Goal: Find specific page/section: Find specific page/section

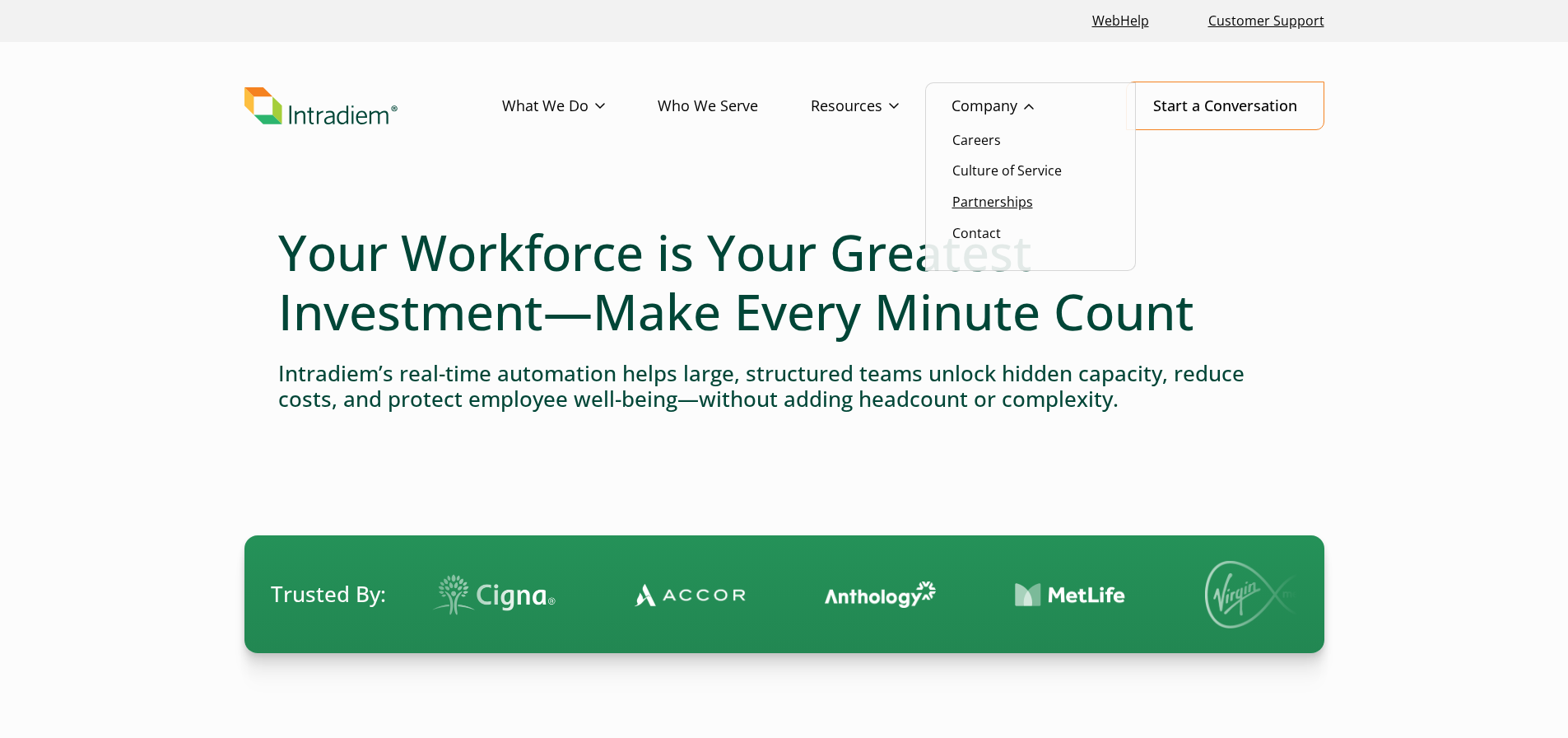
click at [983, 204] on link "Partnerships" at bounding box center [993, 202] width 81 height 18
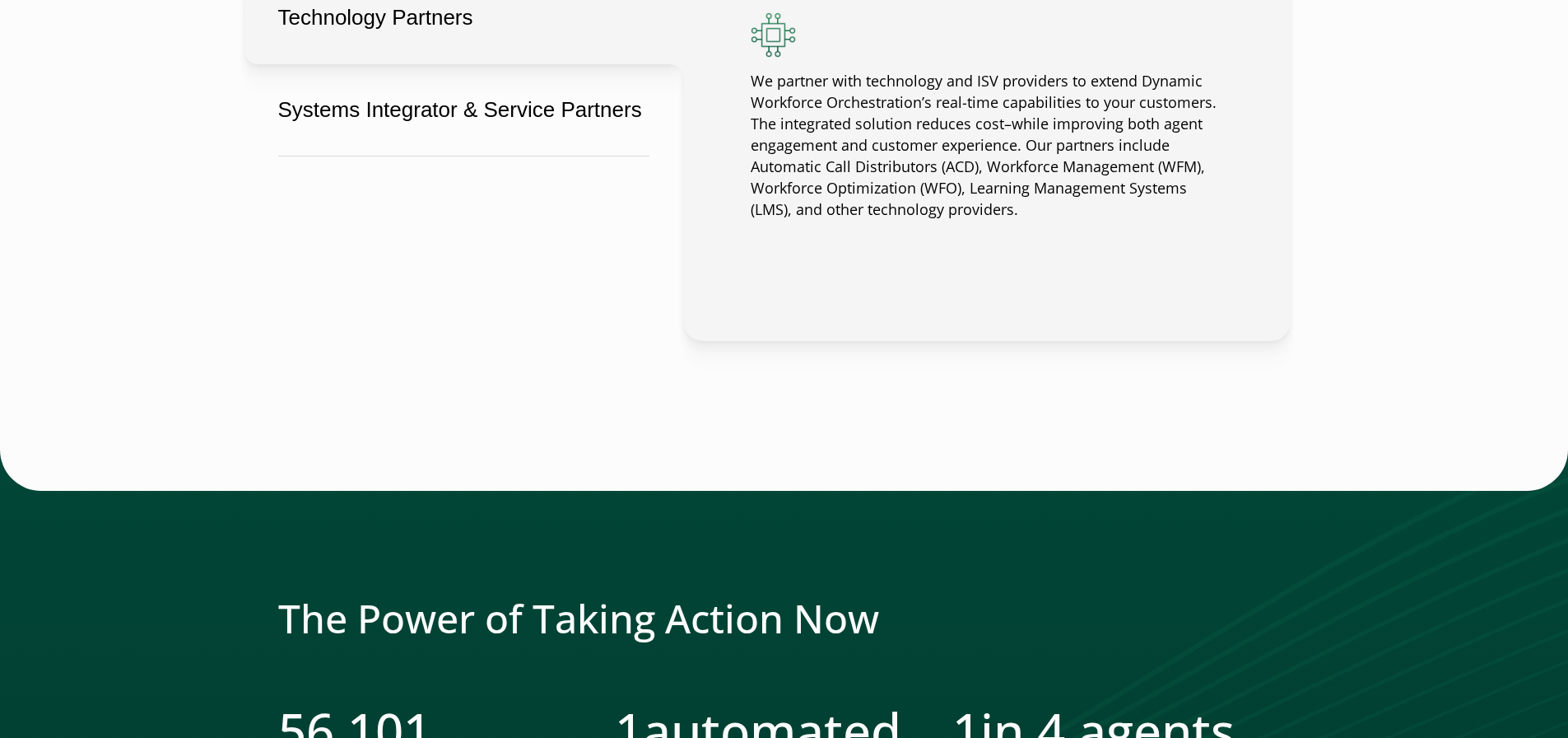
scroll to position [1400, 0]
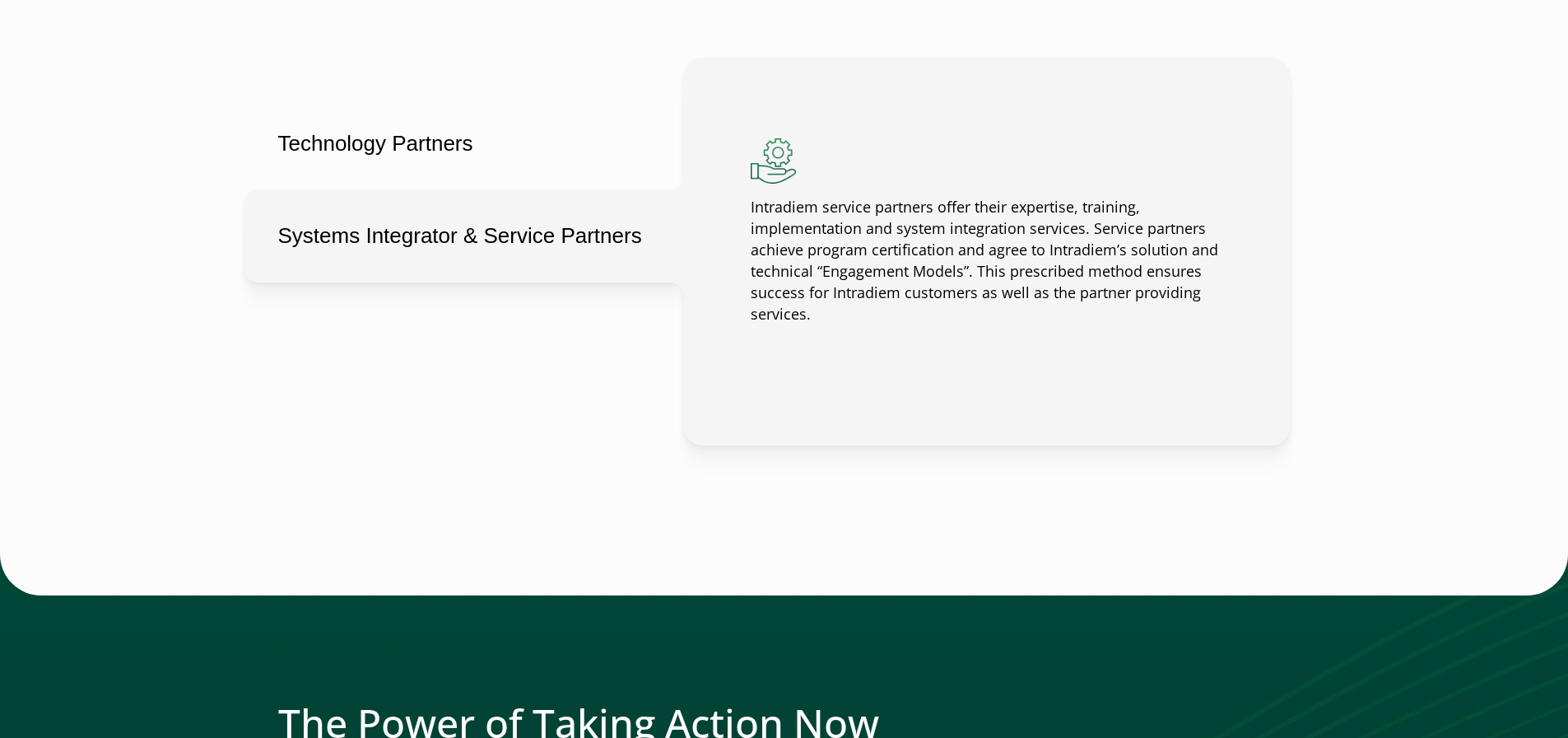
click at [475, 234] on button "Systems Integrator & Service Partners" at bounding box center [464, 236] width 438 height 93
click at [930, 242] on p "Intradiem service partners offer their expertise, training, implementation and …" at bounding box center [987, 260] width 473 height 128
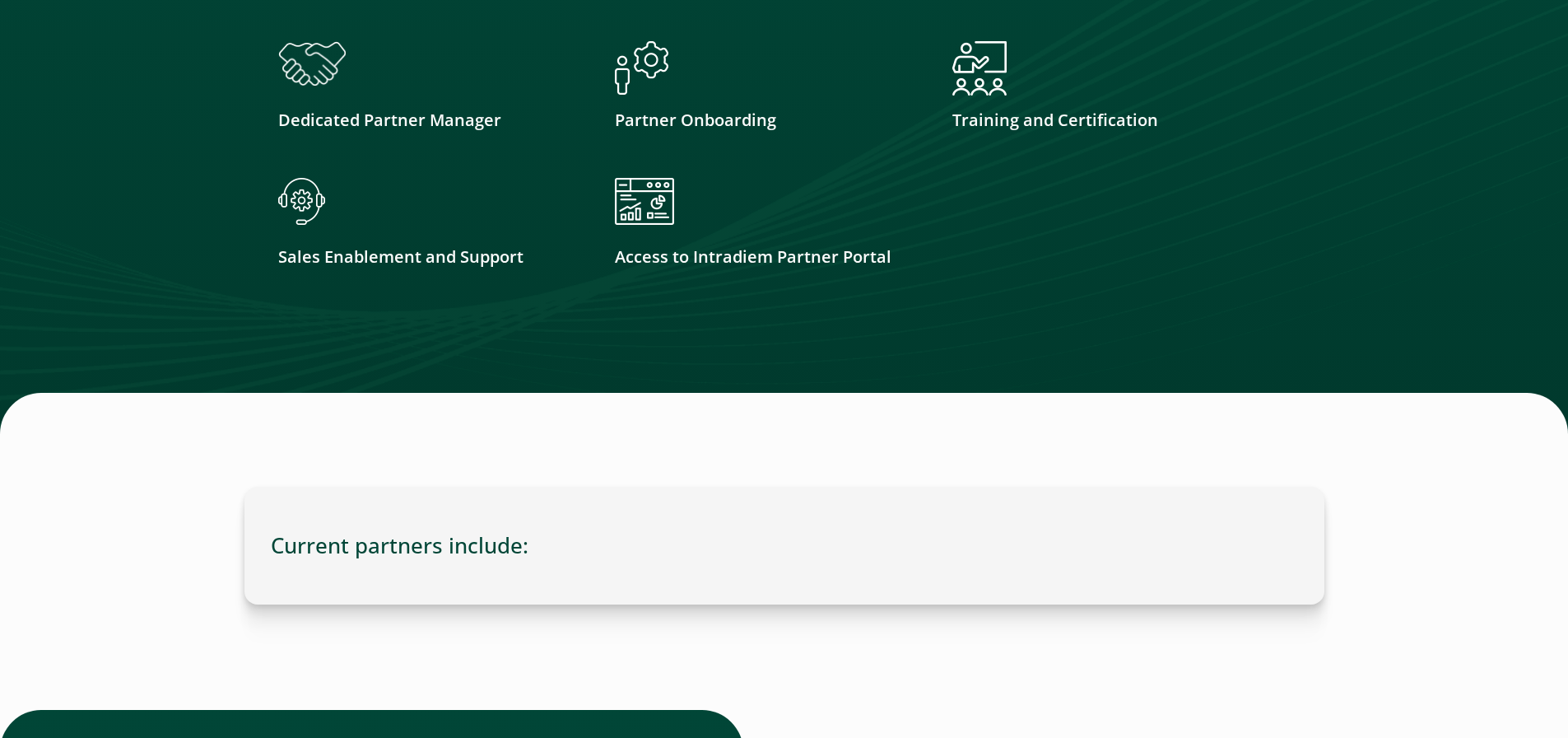
scroll to position [4200, 0]
